Goal: Information Seeking & Learning: Learn about a topic

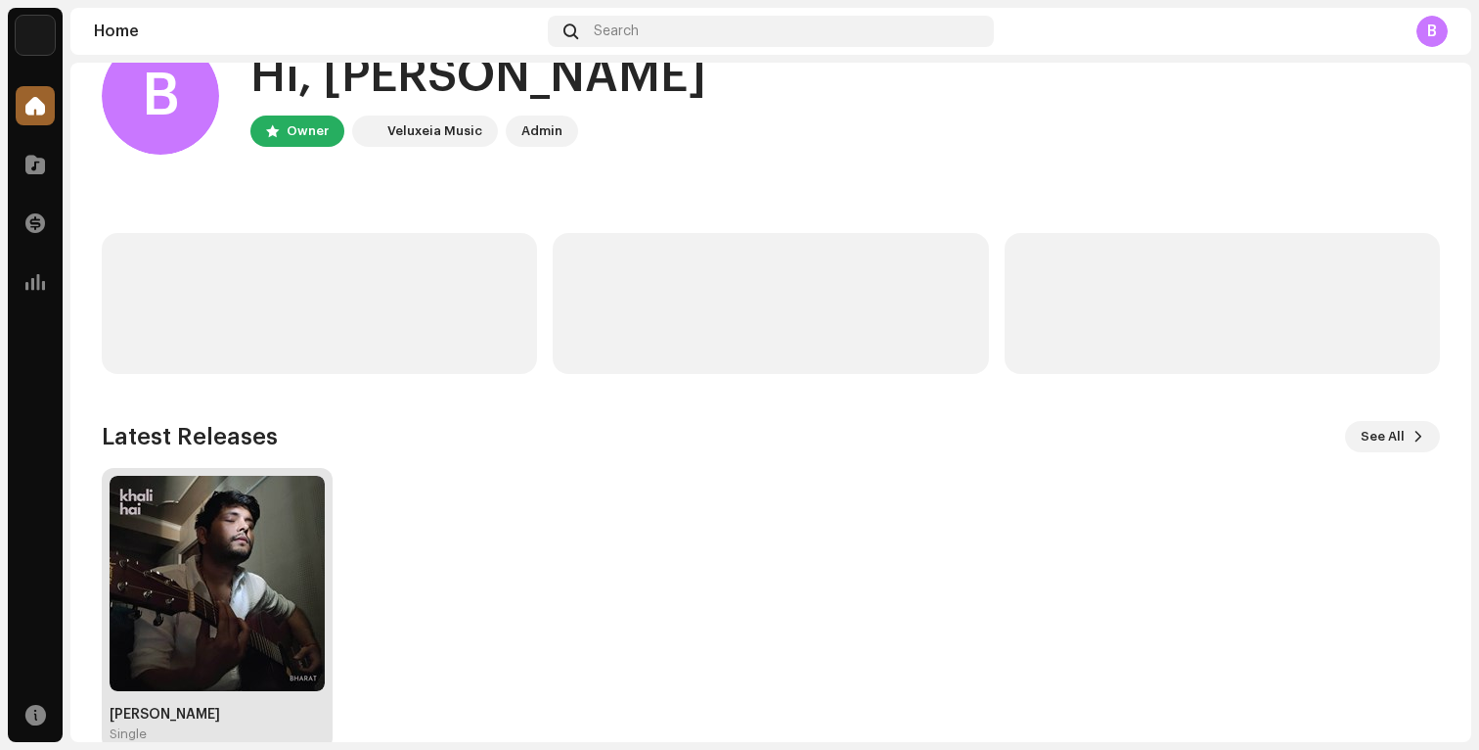
scroll to position [96, 0]
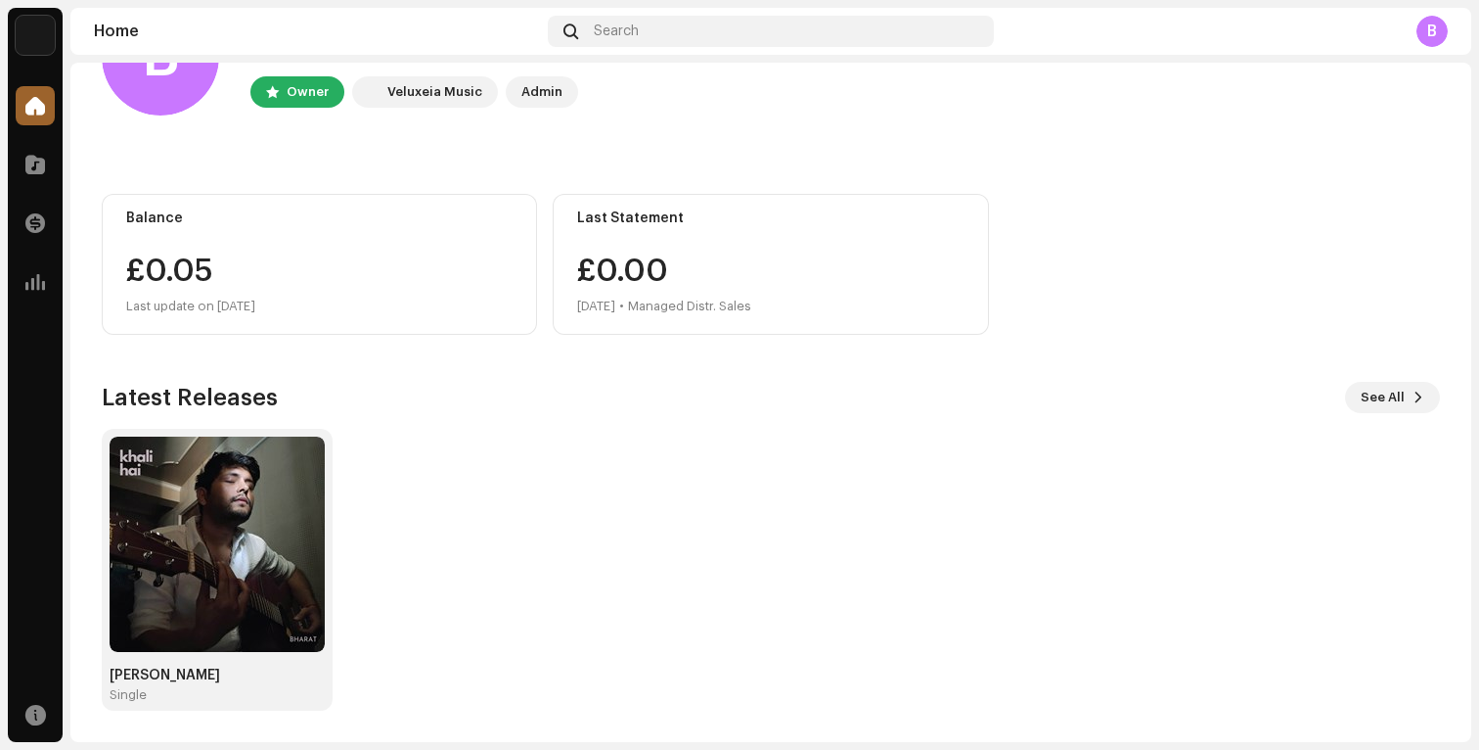
click at [267, 250] on div "Balance £0.05 Last update on [DATE]" at bounding box center [319, 264] width 435 height 141
click at [199, 267] on div "£0.05" at bounding box center [319, 270] width 386 height 31
click at [30, 157] on span at bounding box center [35, 165] width 20 height 16
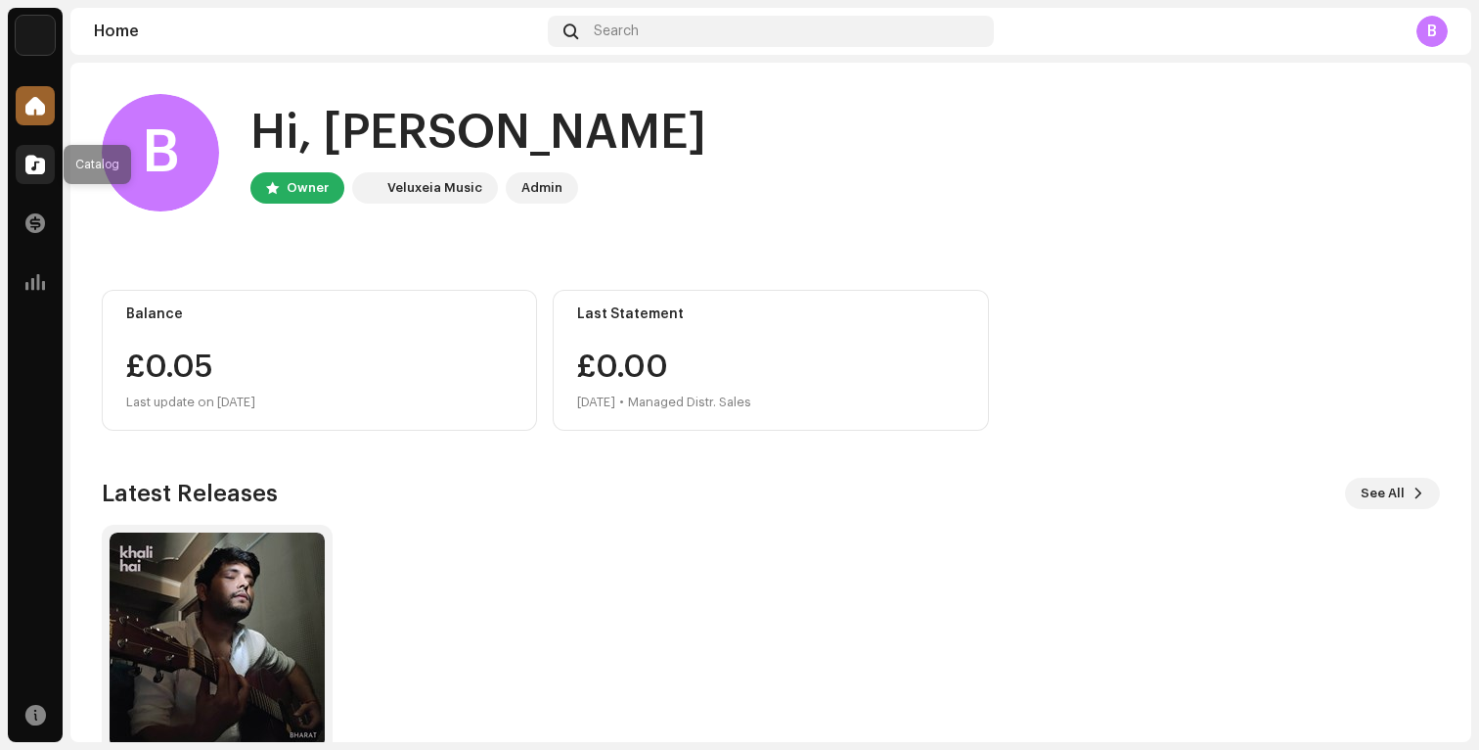
click at [44, 177] on div at bounding box center [35, 164] width 39 height 39
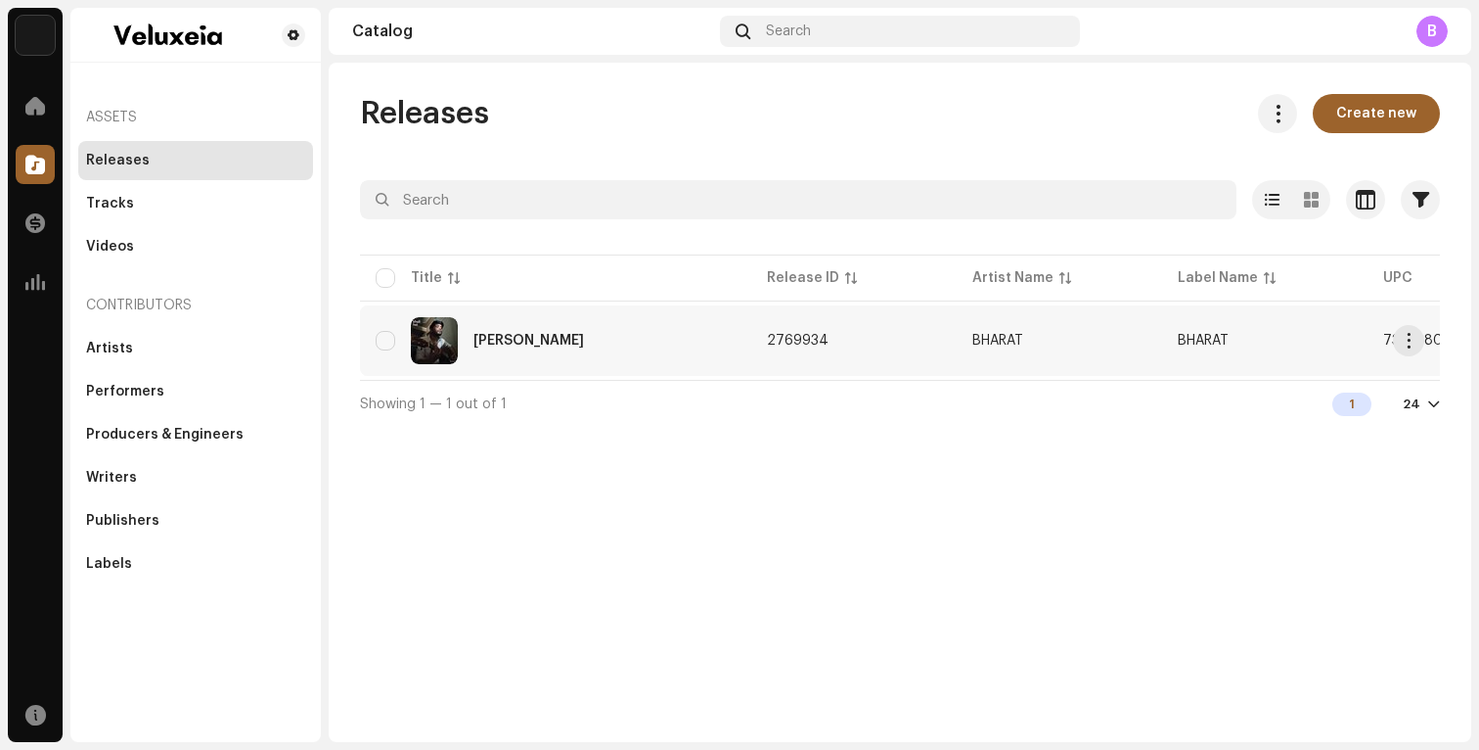
click at [512, 335] on div "[PERSON_NAME]" at bounding box center [529, 341] width 111 height 14
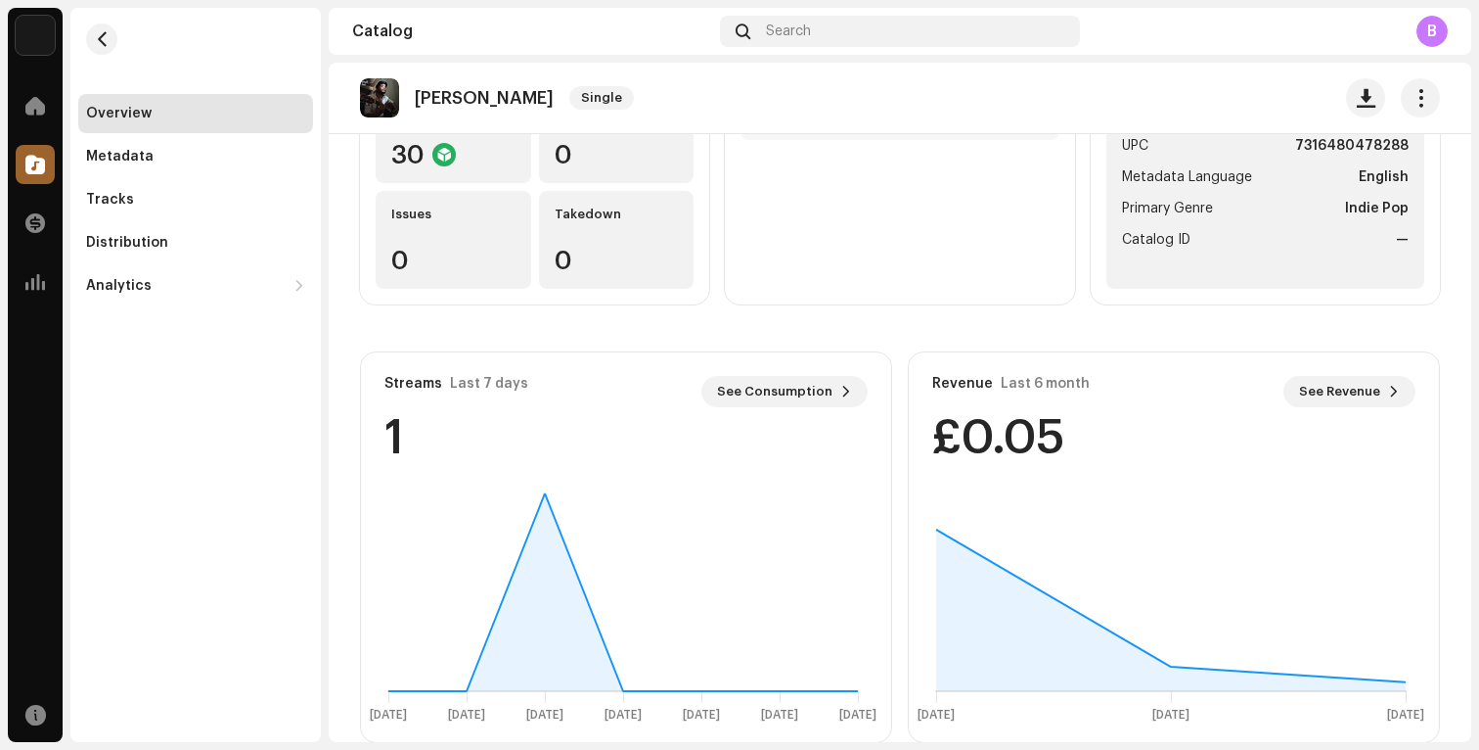
scroll to position [299, 0]
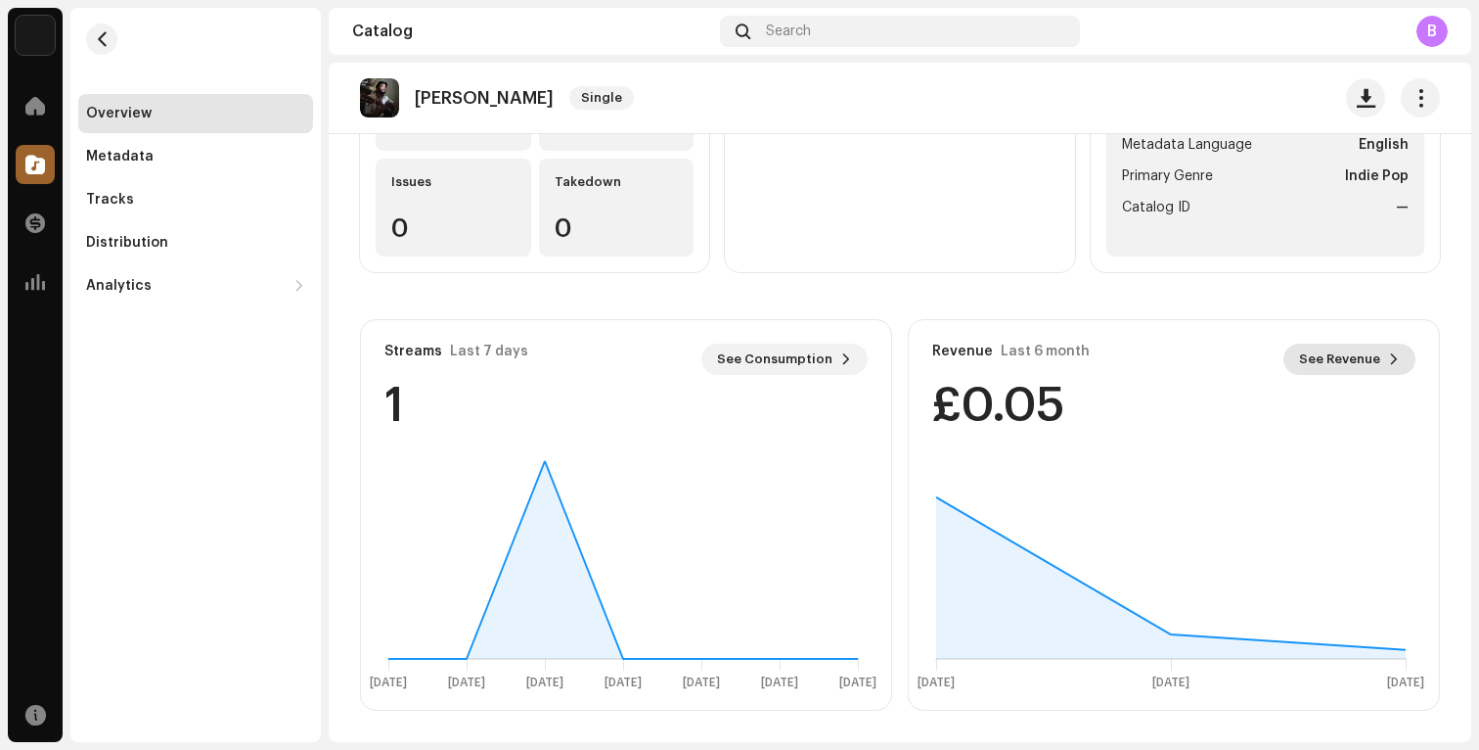
click at [1346, 355] on span "See Revenue" at bounding box center [1339, 359] width 81 height 39
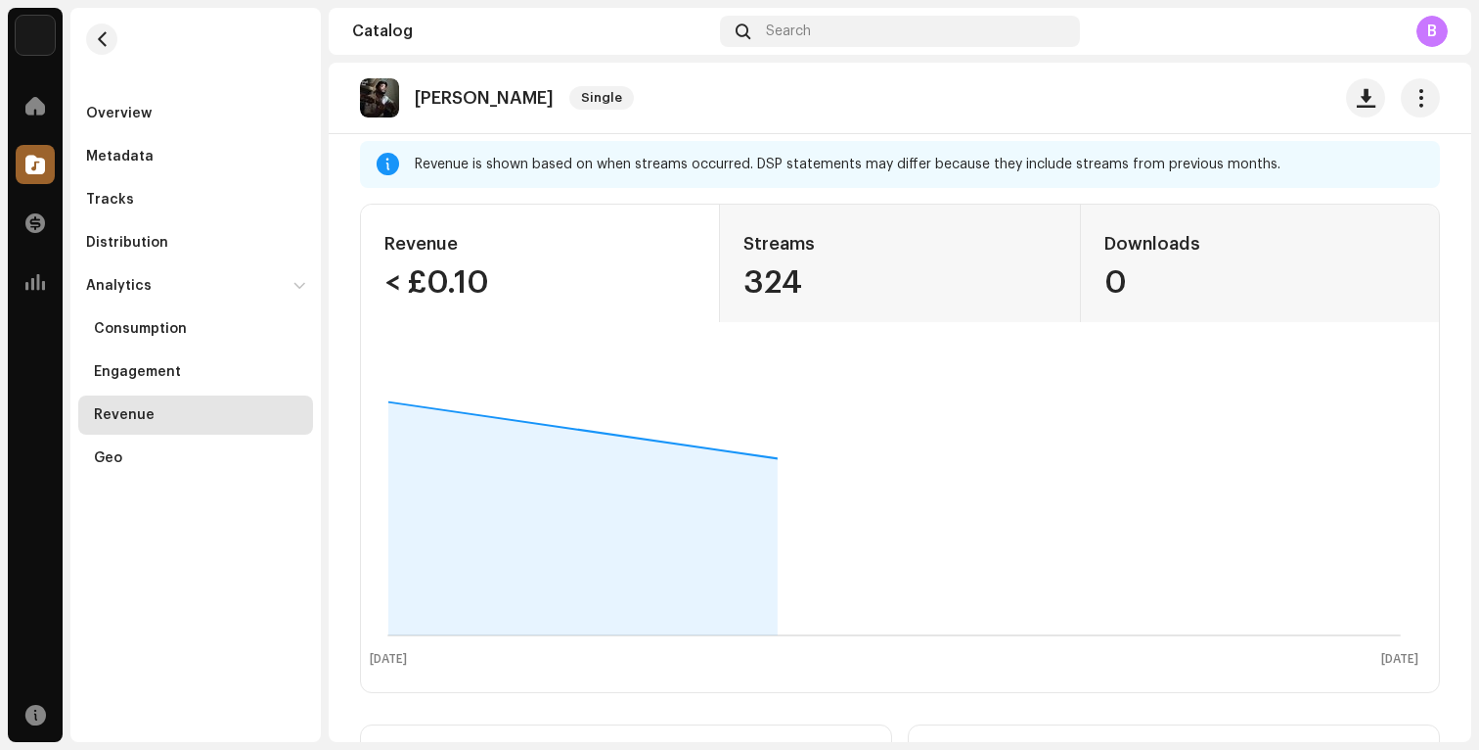
scroll to position [128, 0]
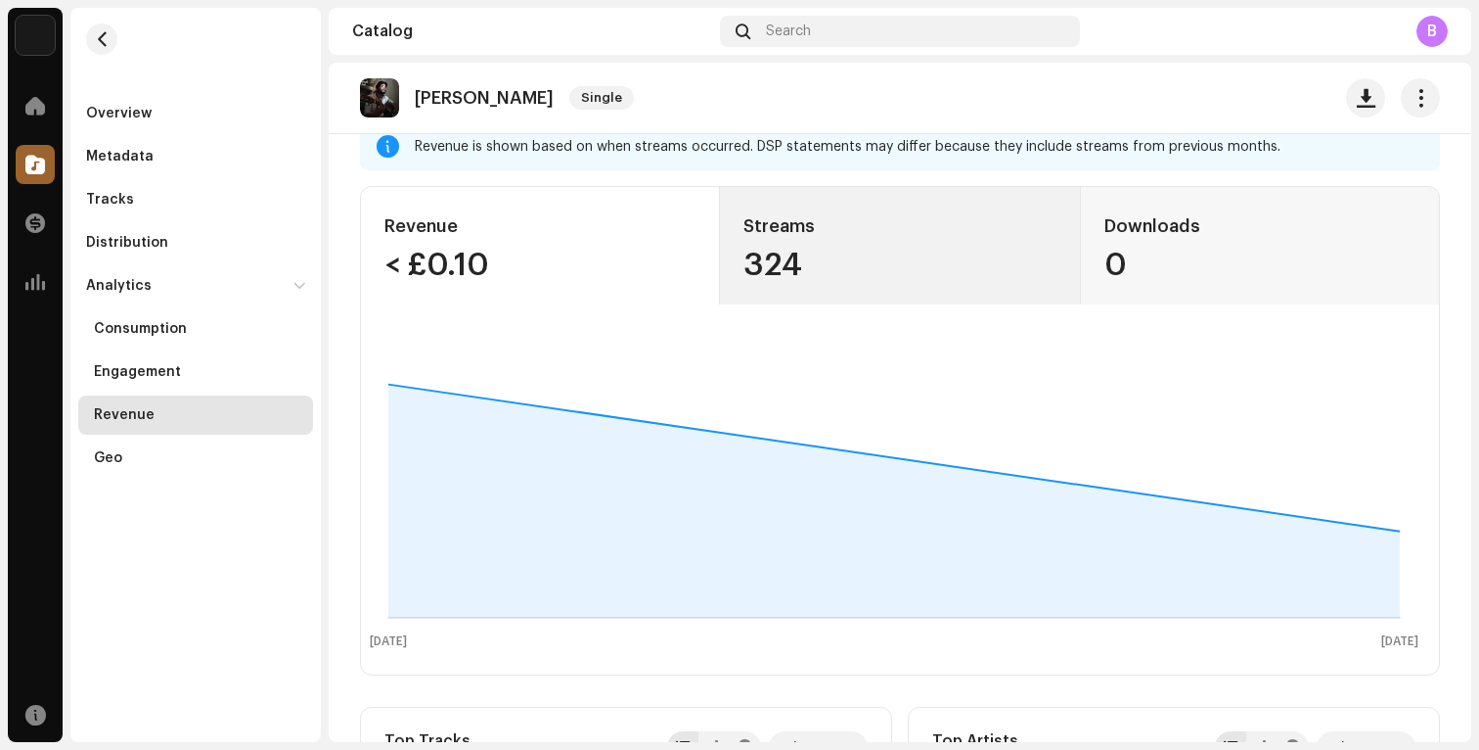
click at [817, 240] on div "Streams" at bounding box center [900, 225] width 312 height 31
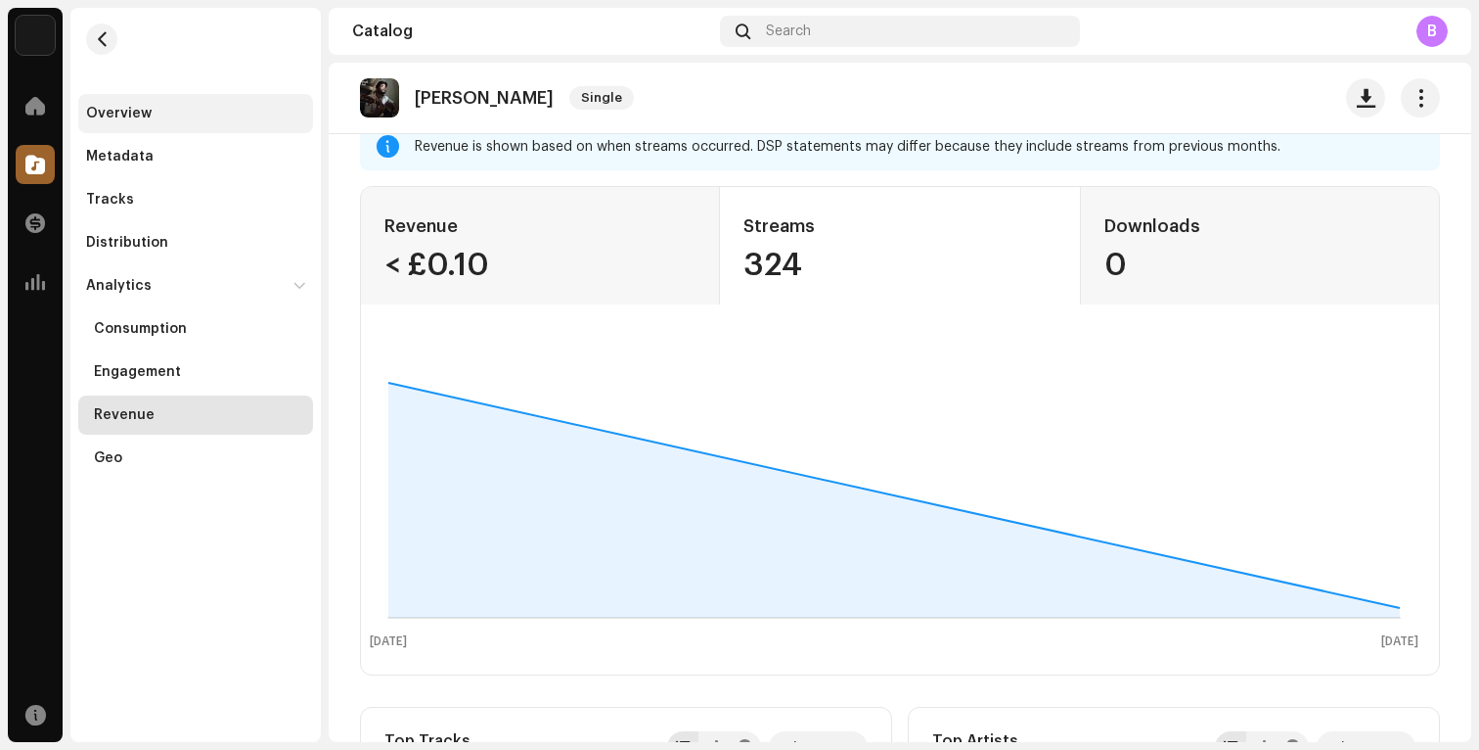
click at [259, 132] on div "Overview" at bounding box center [195, 113] width 235 height 39
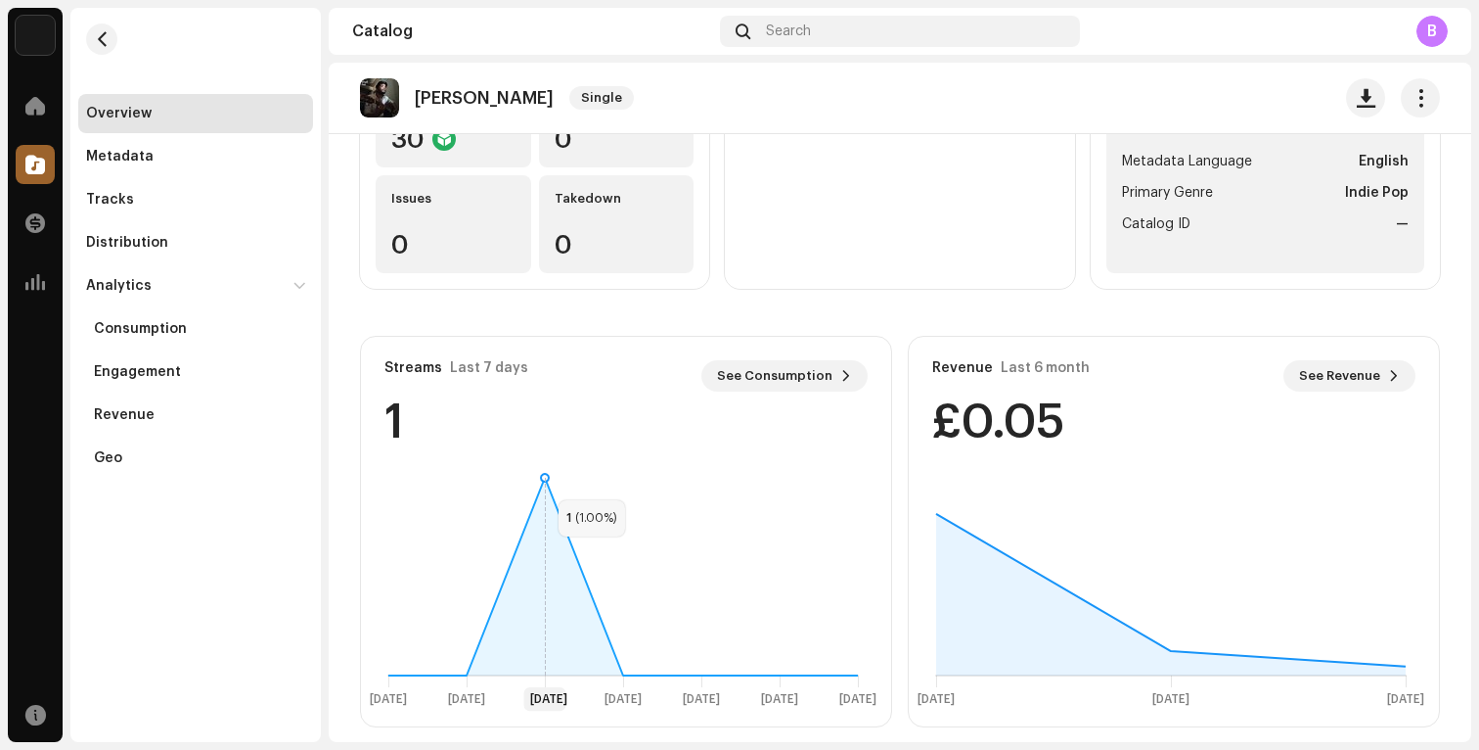
scroll to position [291, 0]
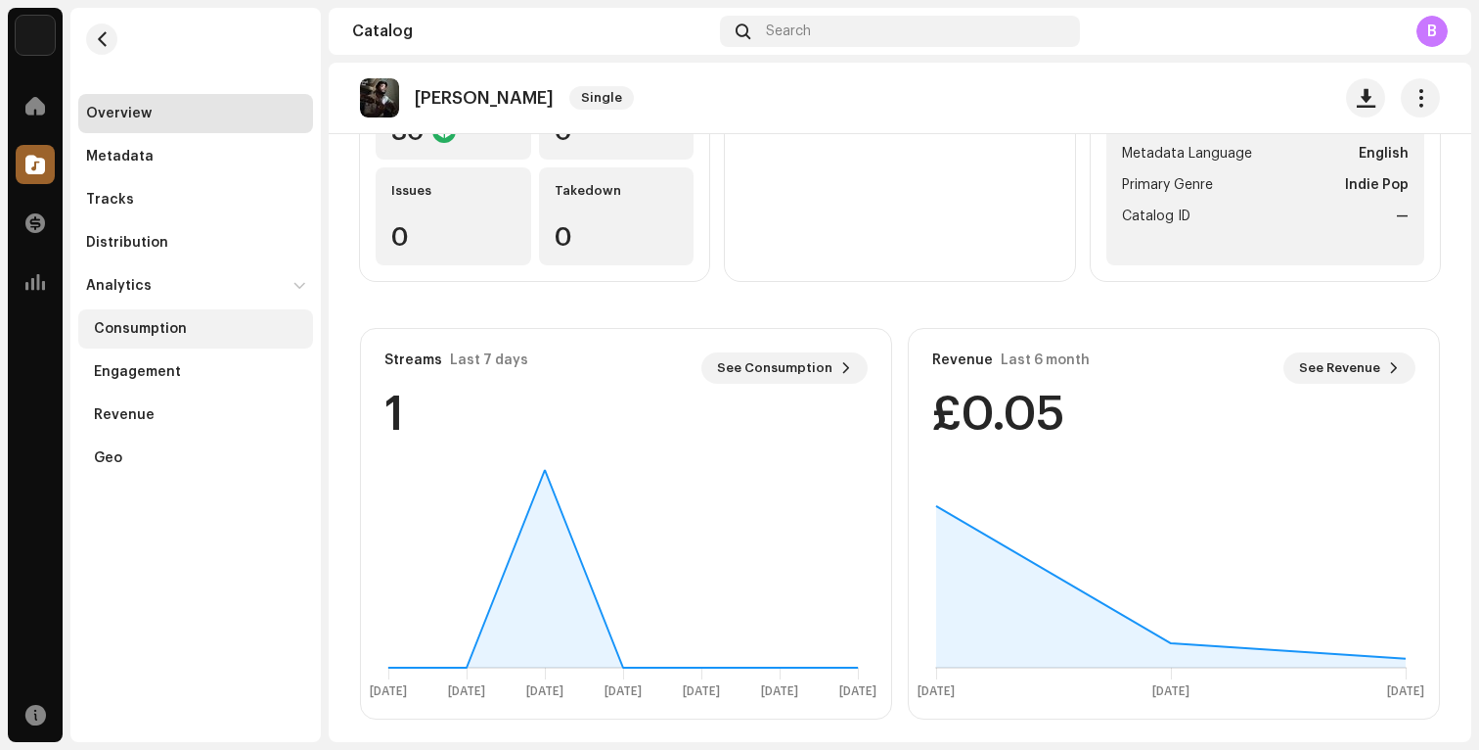
click at [134, 309] on div "Consumption" at bounding box center [195, 328] width 235 height 39
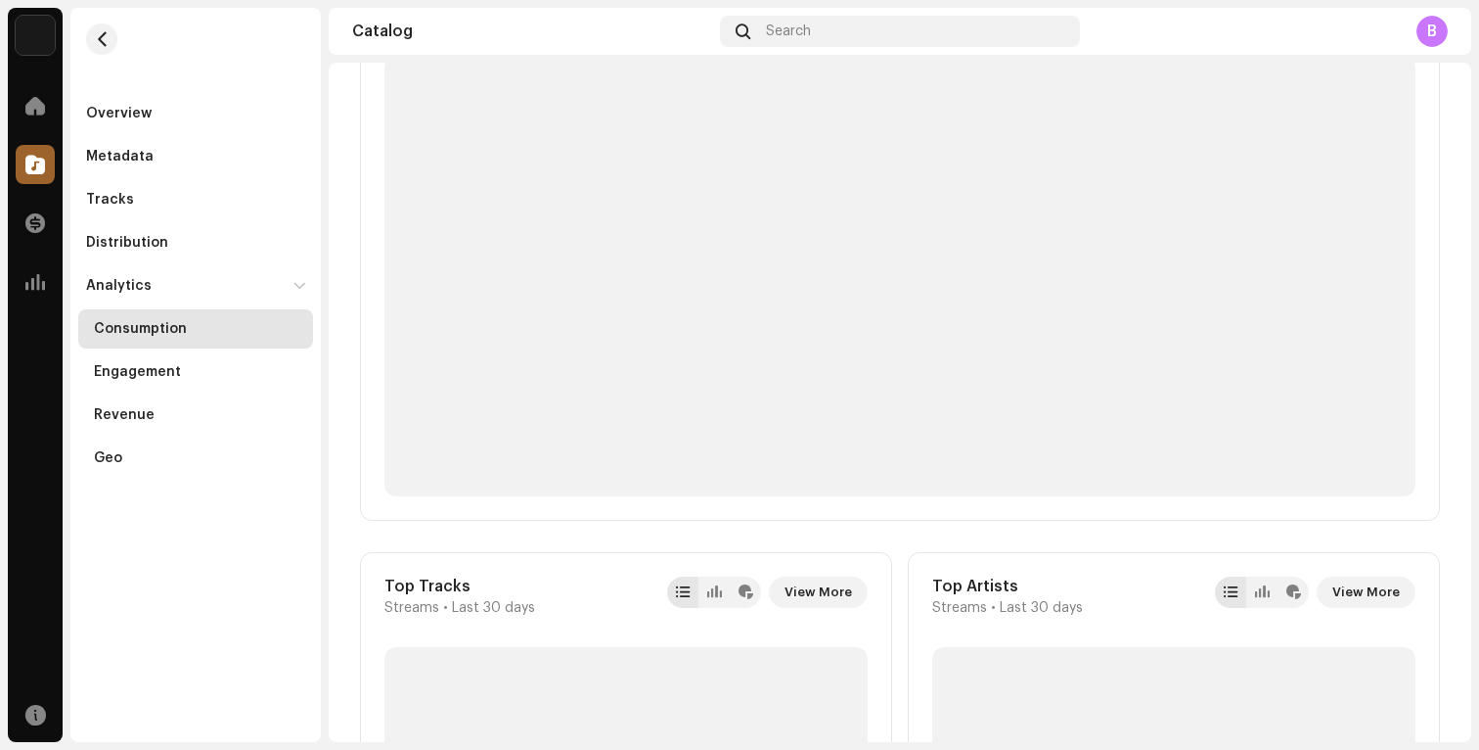
click at [149, 341] on div "Consumption" at bounding box center [195, 328] width 235 height 39
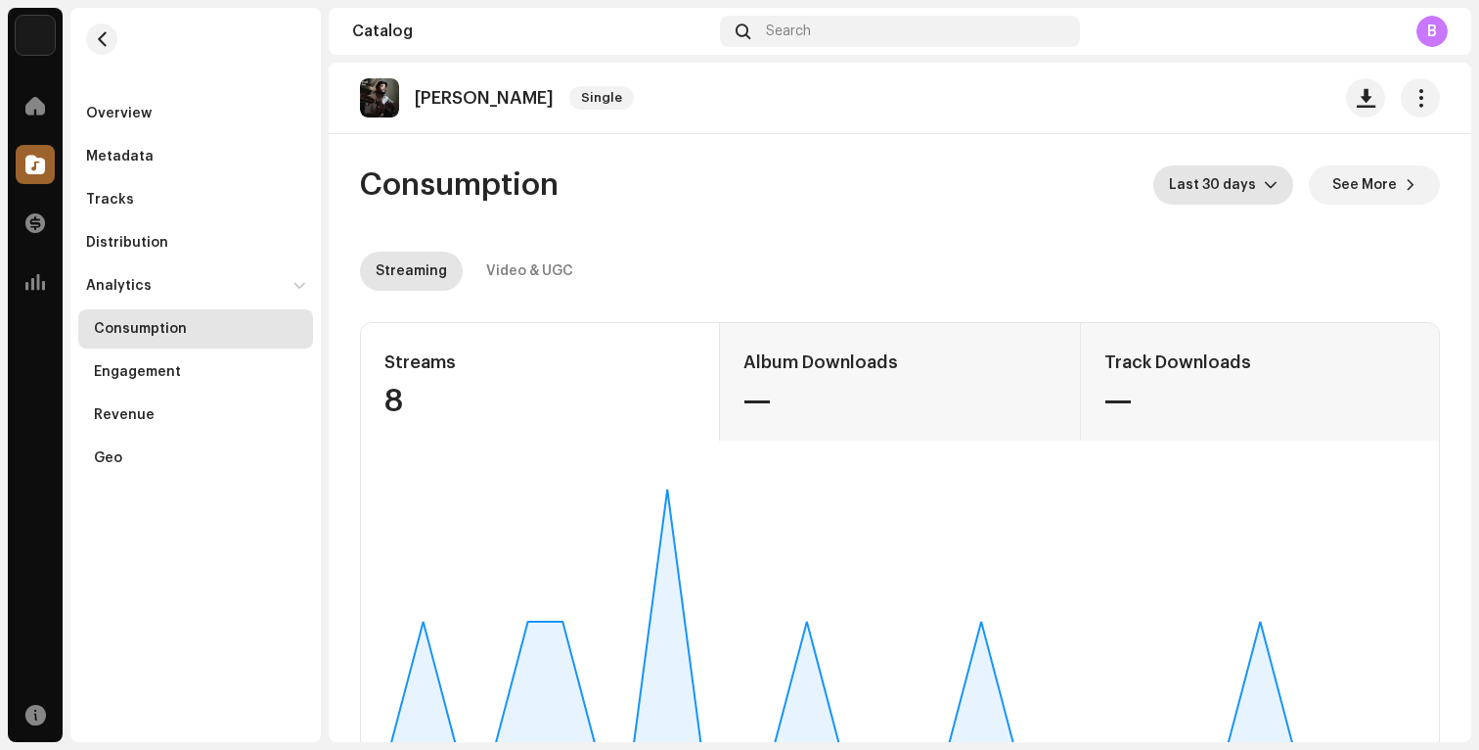
click at [1222, 190] on span "Last 30 days" at bounding box center [1216, 184] width 95 height 39
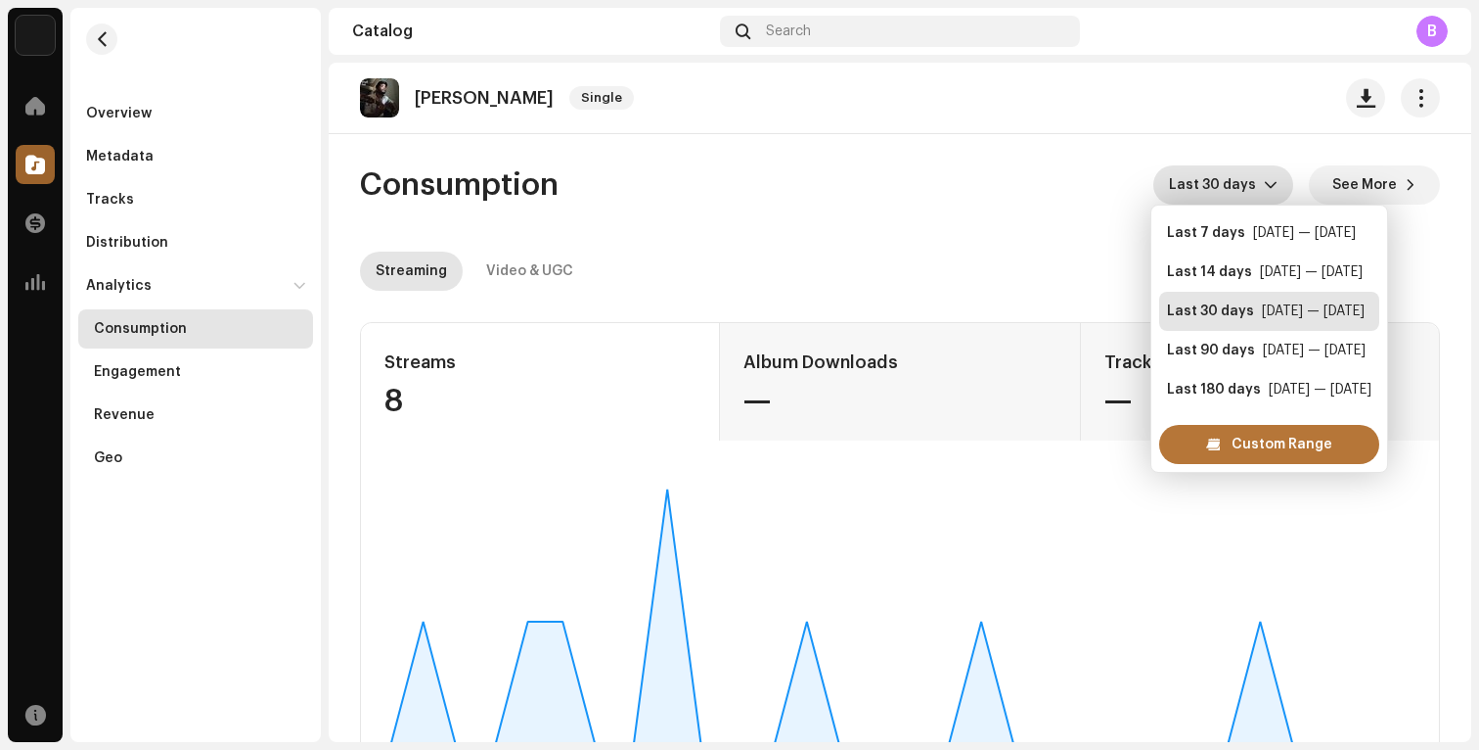
scroll to position [31, 0]
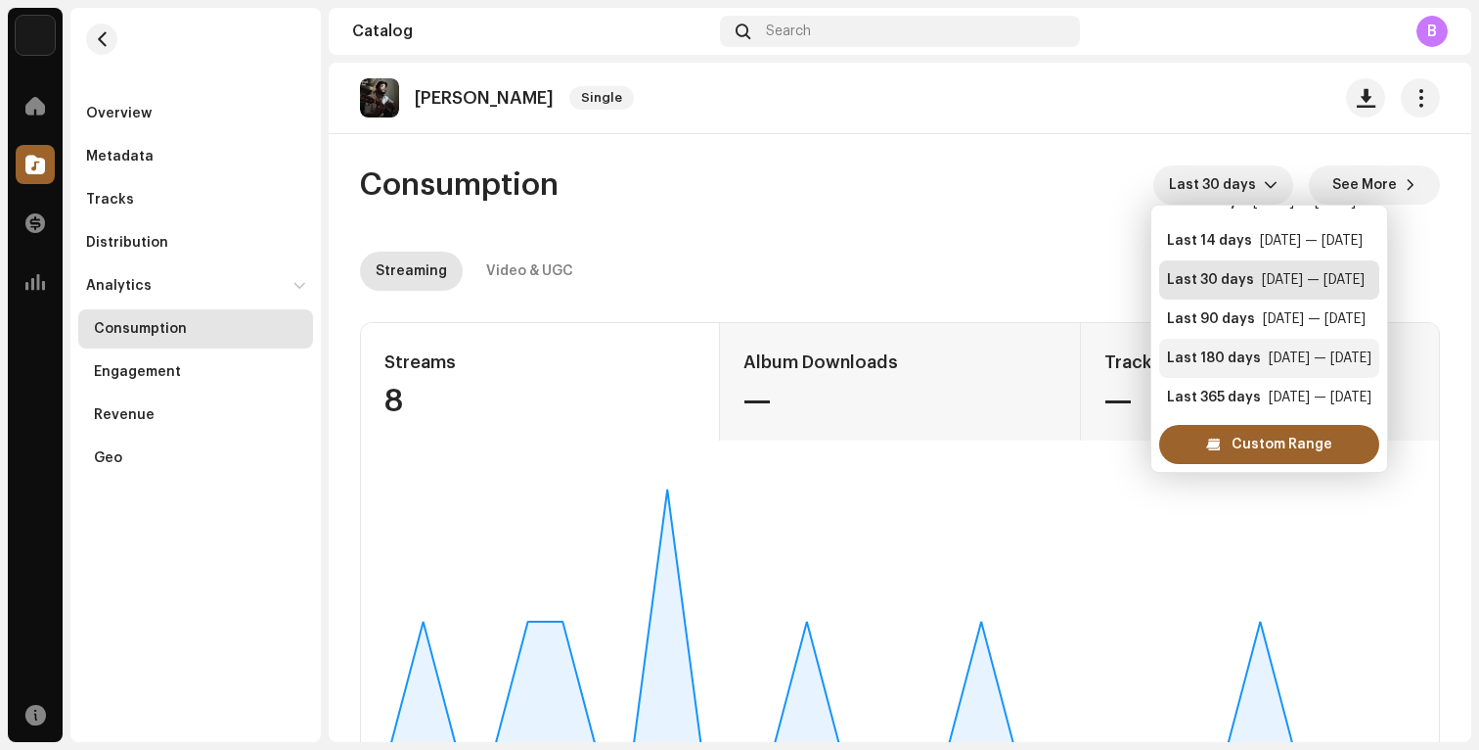
click at [1269, 356] on div "[DATE] — [DATE]" at bounding box center [1320, 358] width 103 height 20
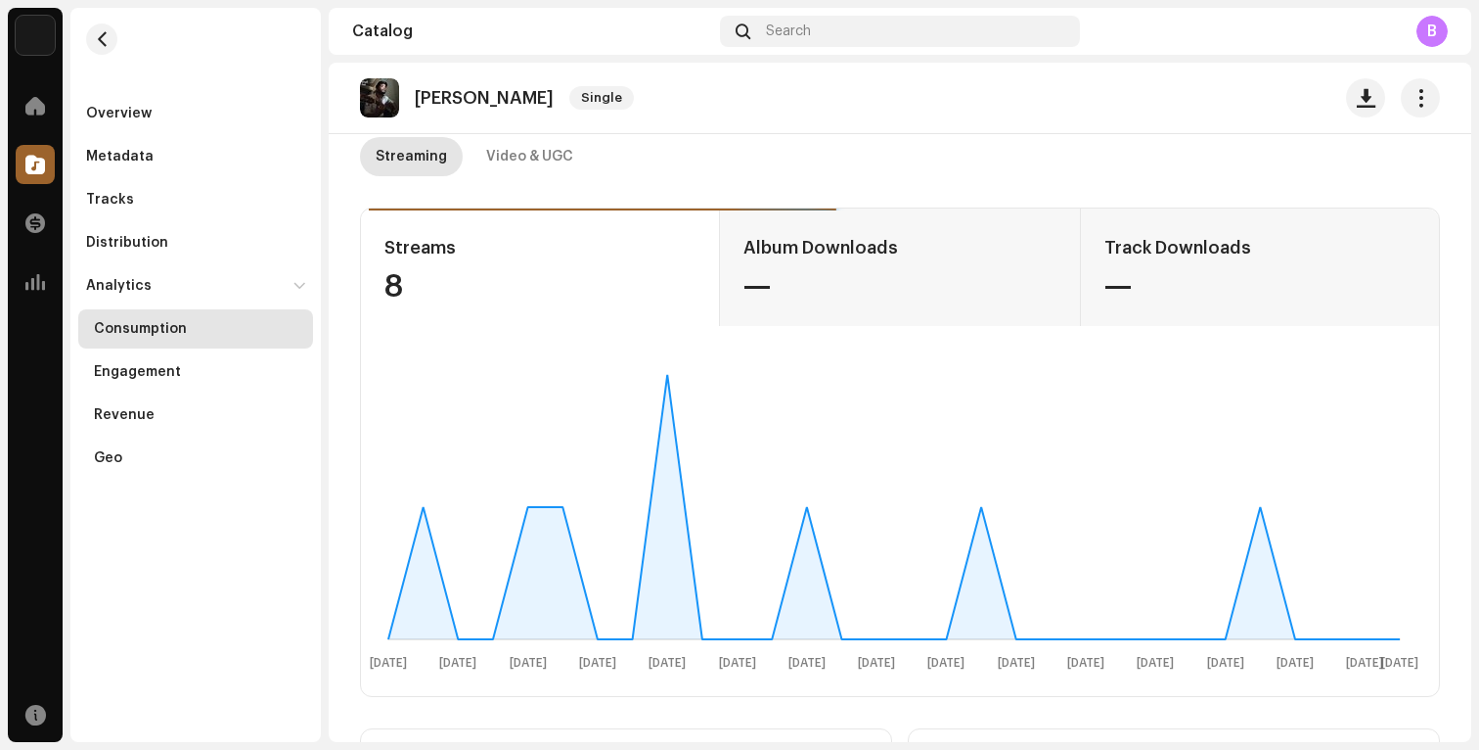
scroll to position [122, 0]
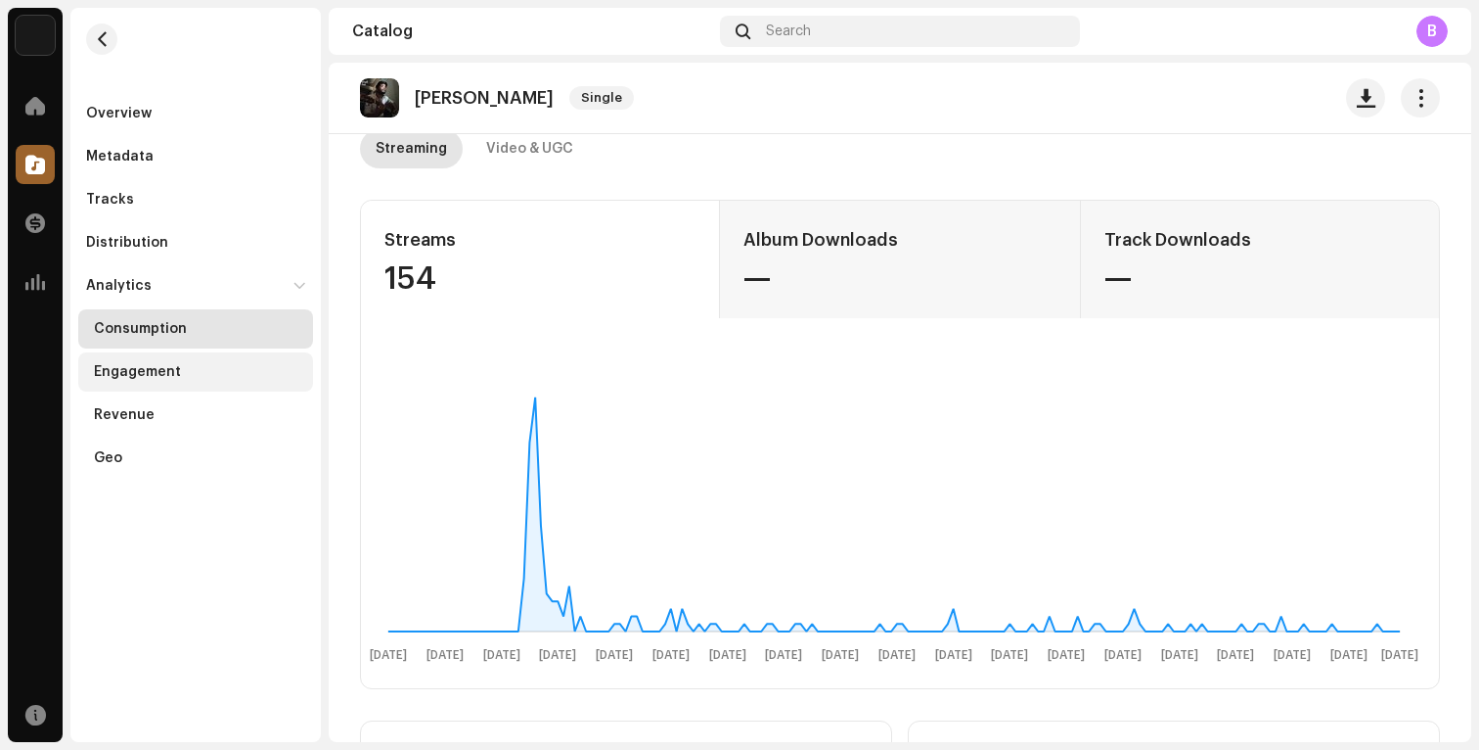
click at [185, 373] on div "Engagement" at bounding box center [199, 372] width 211 height 16
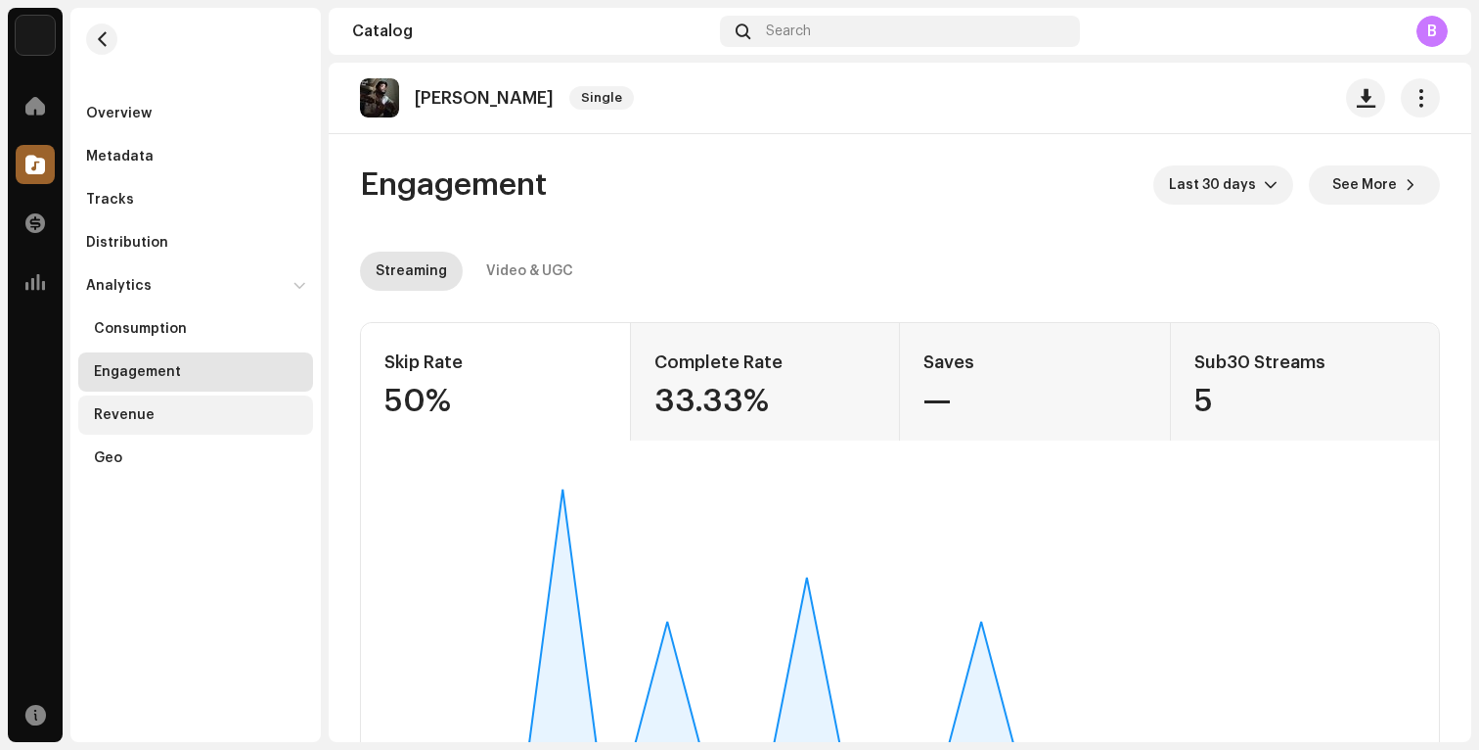
click at [178, 420] on div "Revenue" at bounding box center [199, 415] width 211 height 16
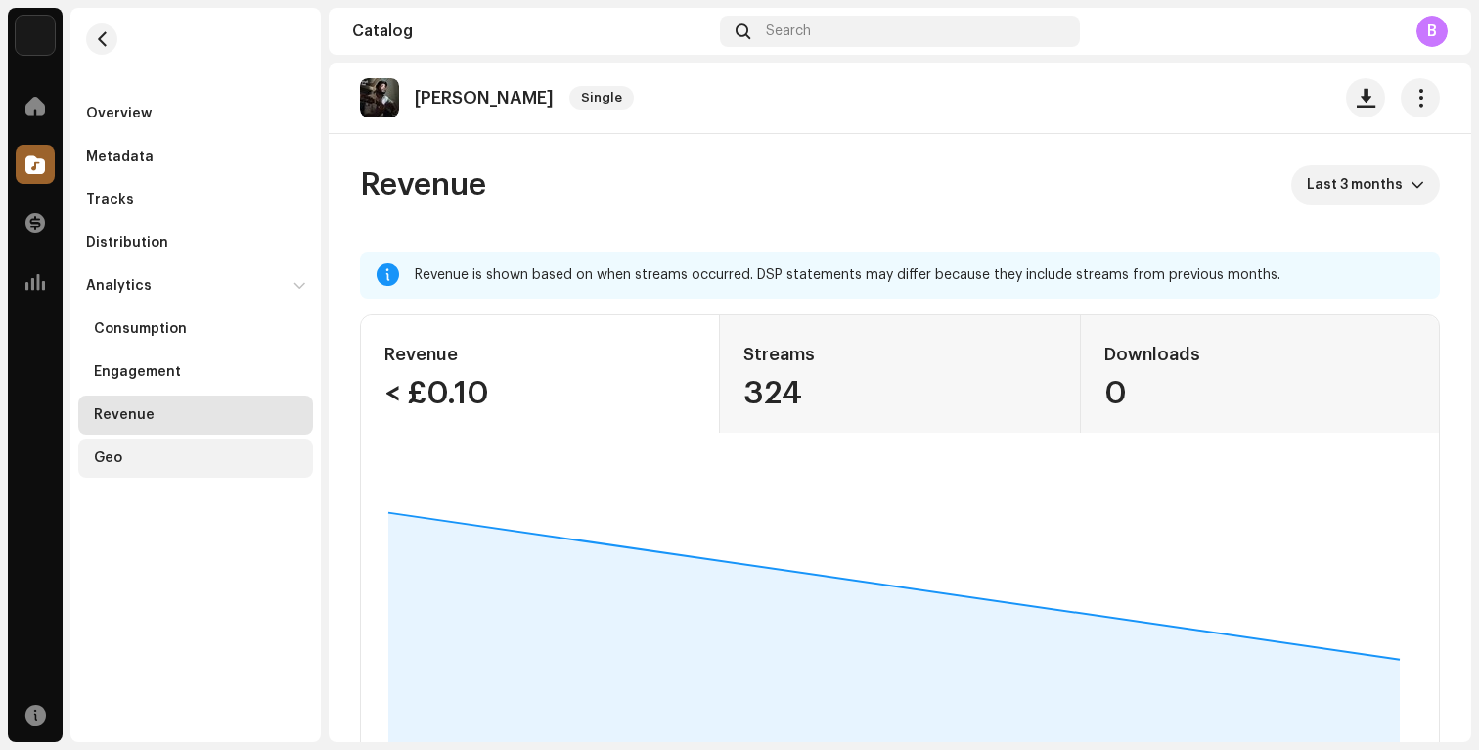
click at [166, 441] on div "Geo" at bounding box center [195, 457] width 235 height 39
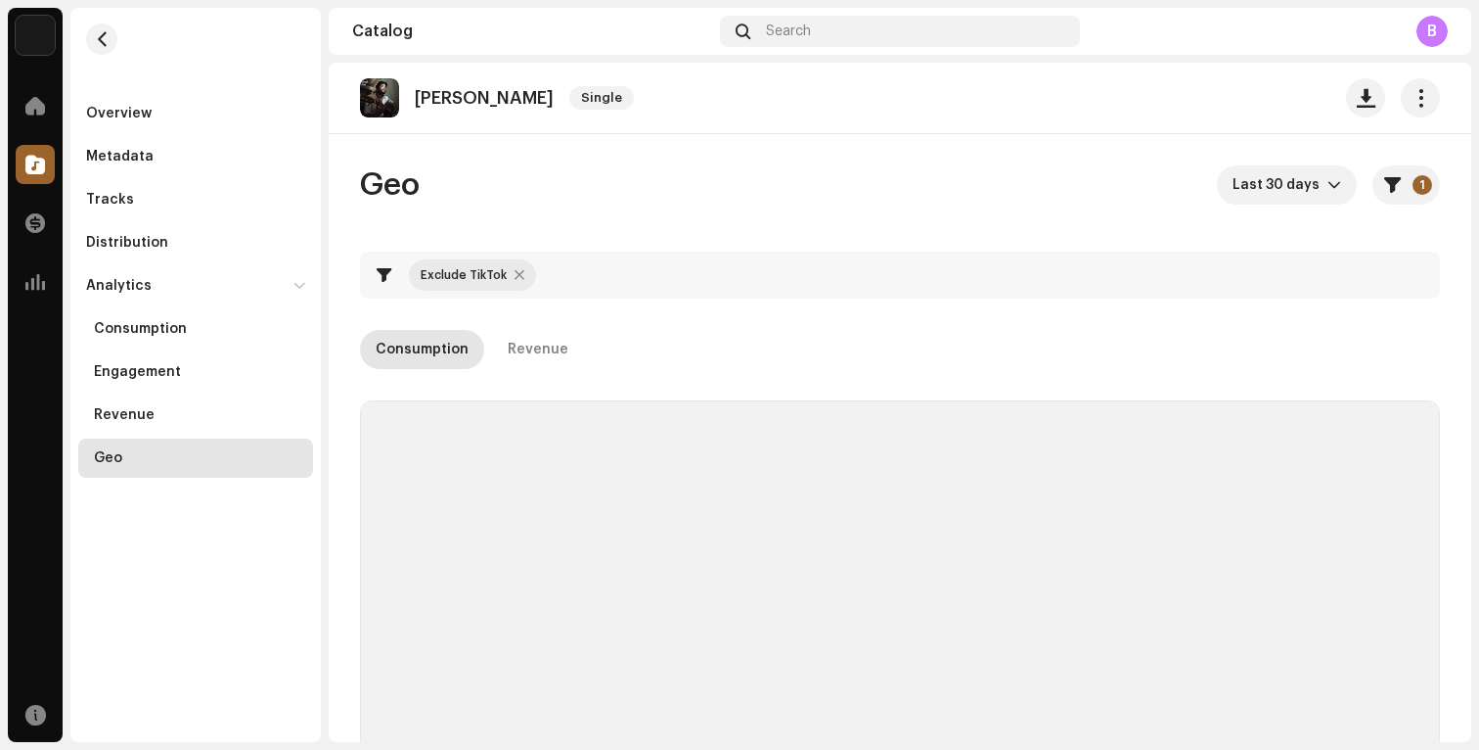
checkbox input "true"
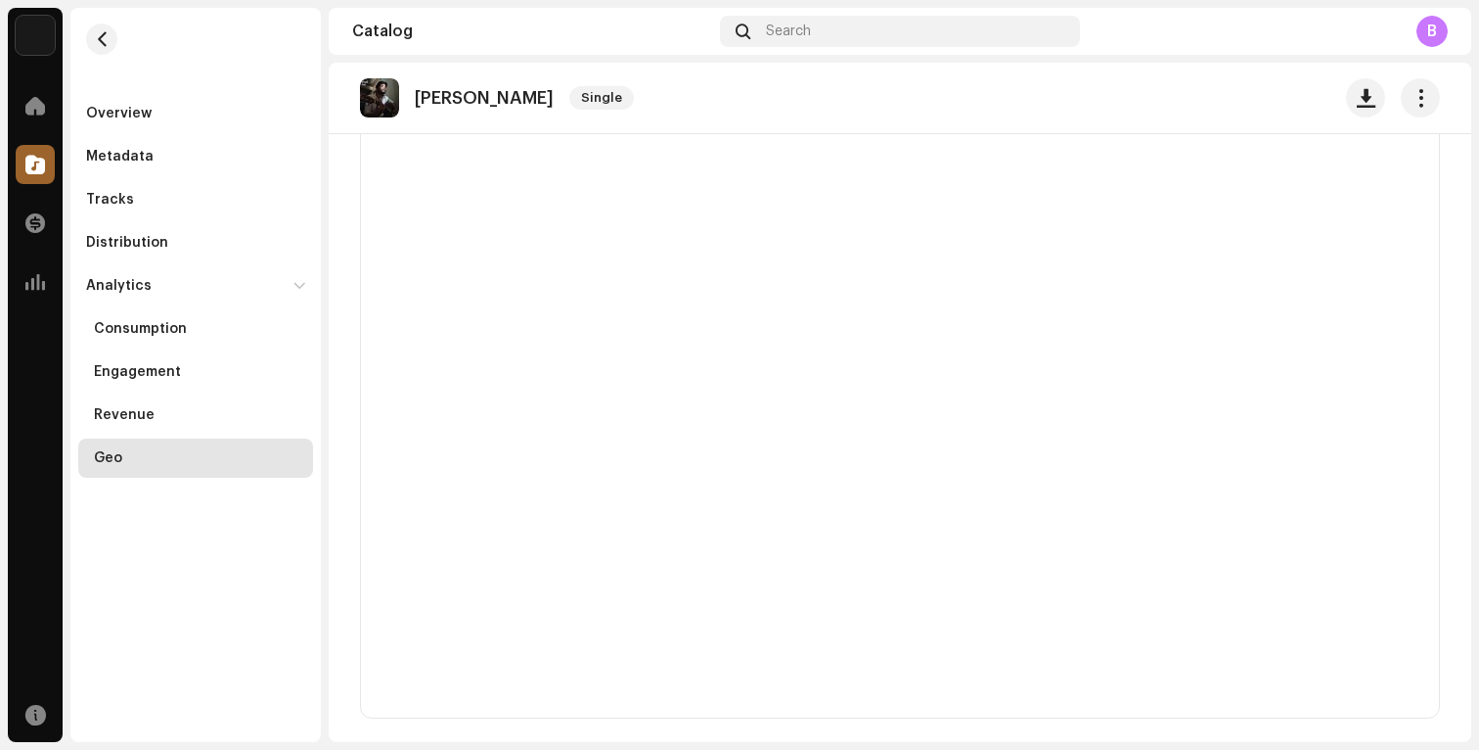
scroll to position [604, 0]
